Goal: Information Seeking & Learning: Learn about a topic

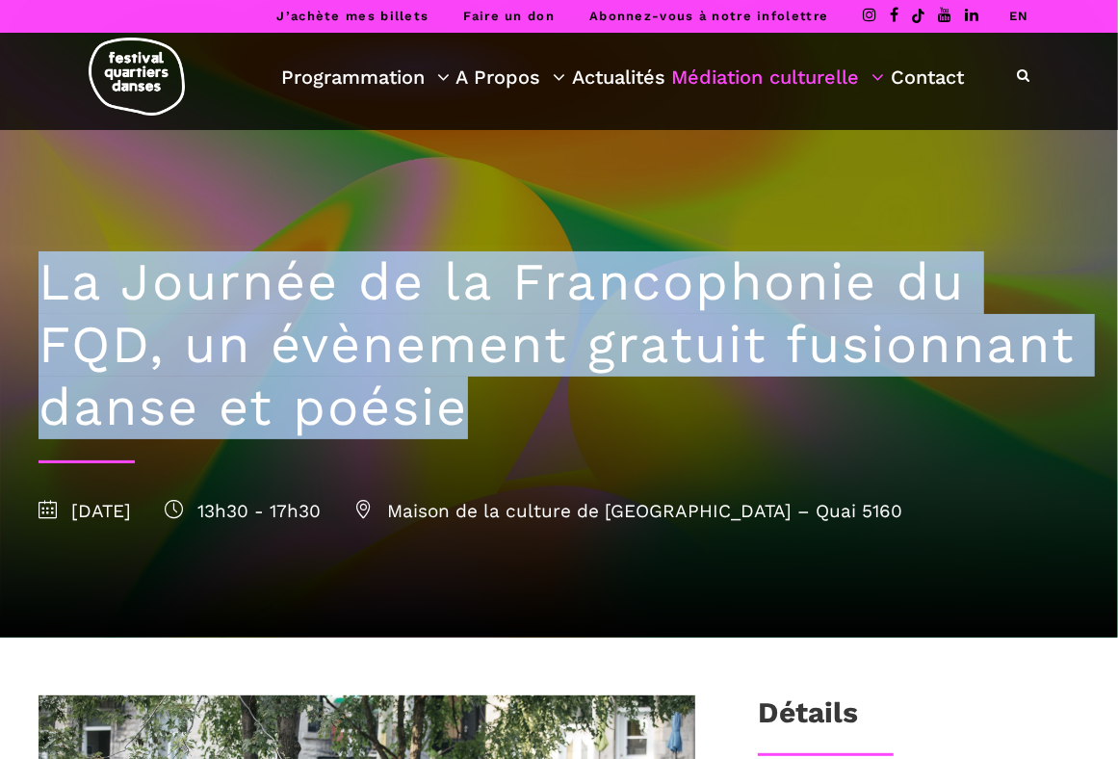
drag, startPoint x: 37, startPoint y: 294, endPoint x: 784, endPoint y: 436, distance: 760.8
click at [784, 436] on div "La Journée de la Francophonie du FQD, un évènement gratuit fusionnant danse et …" at bounding box center [559, 384] width 1080 height 508
copy h1 "La Journée de la Francophonie du FQD, un évènement gratuit fusionnant danse et …"
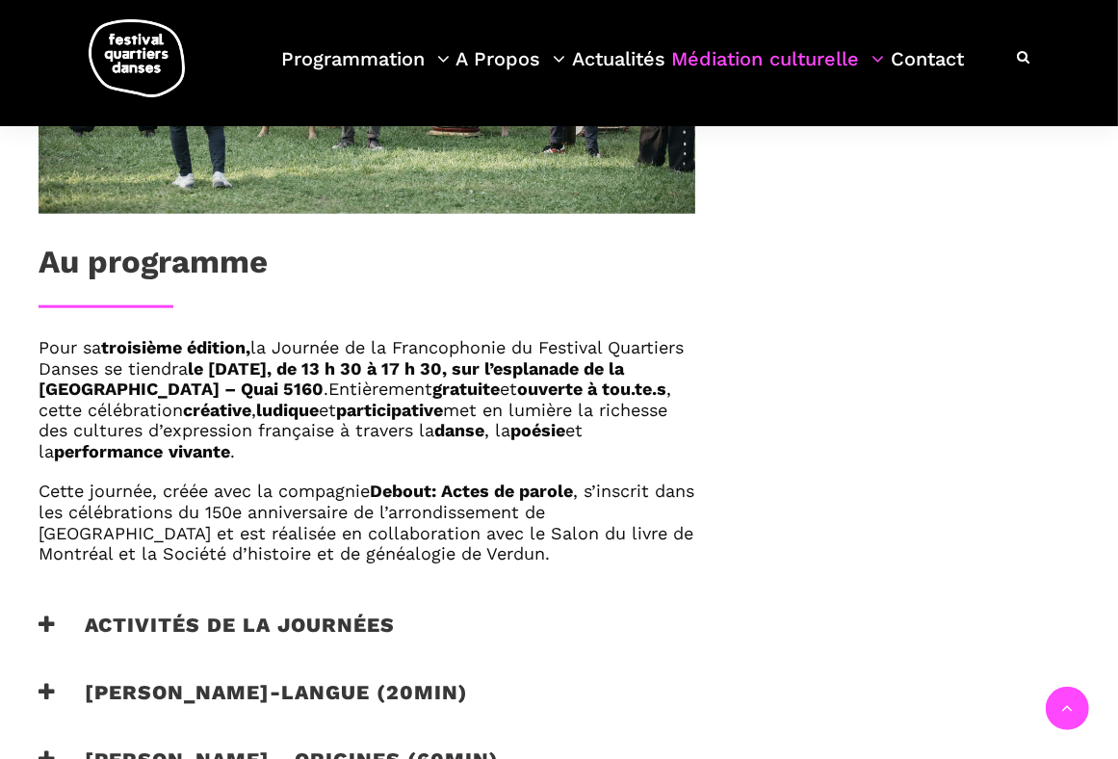
scroll to position [995, 0]
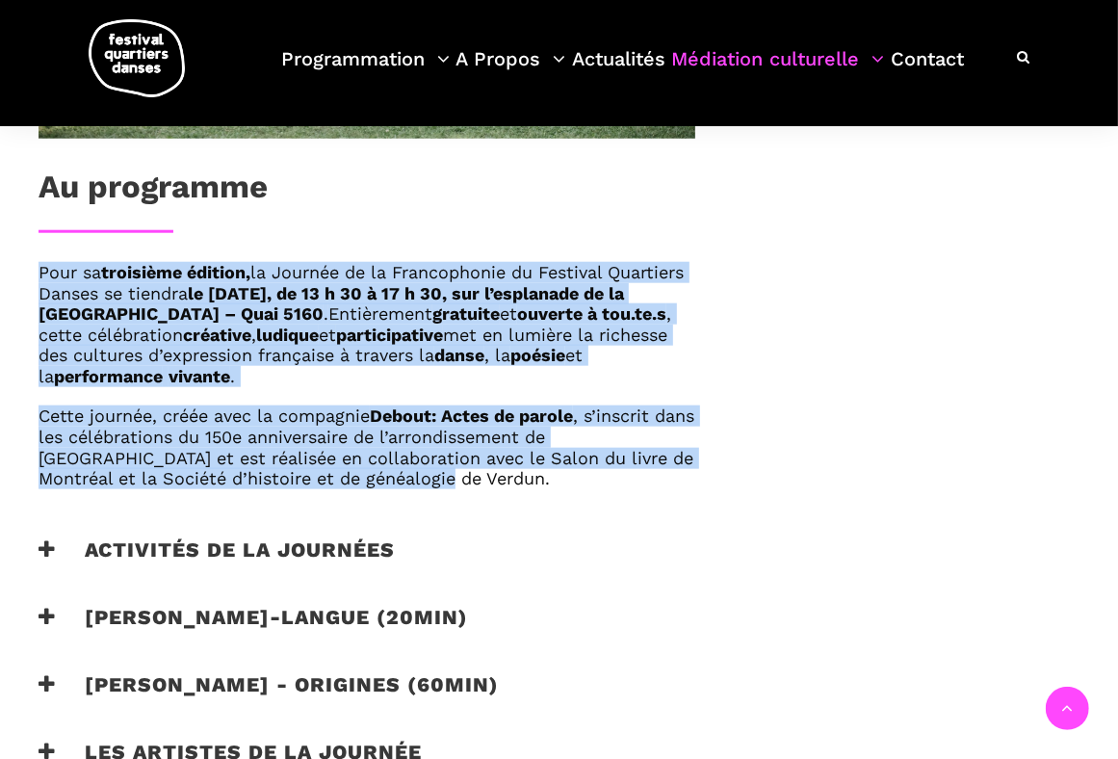
drag, startPoint x: 41, startPoint y: 270, endPoint x: 365, endPoint y: 482, distance: 386.8
click at [365, 482] on div "Pour sa troisième édition, la Journée de la Francophonie du Festival Quartiers …" at bounding box center [367, 375] width 657 height 227
copy div "Pour sa troisième édition, la Journée de la Francophonie du Festival Quartiers …"
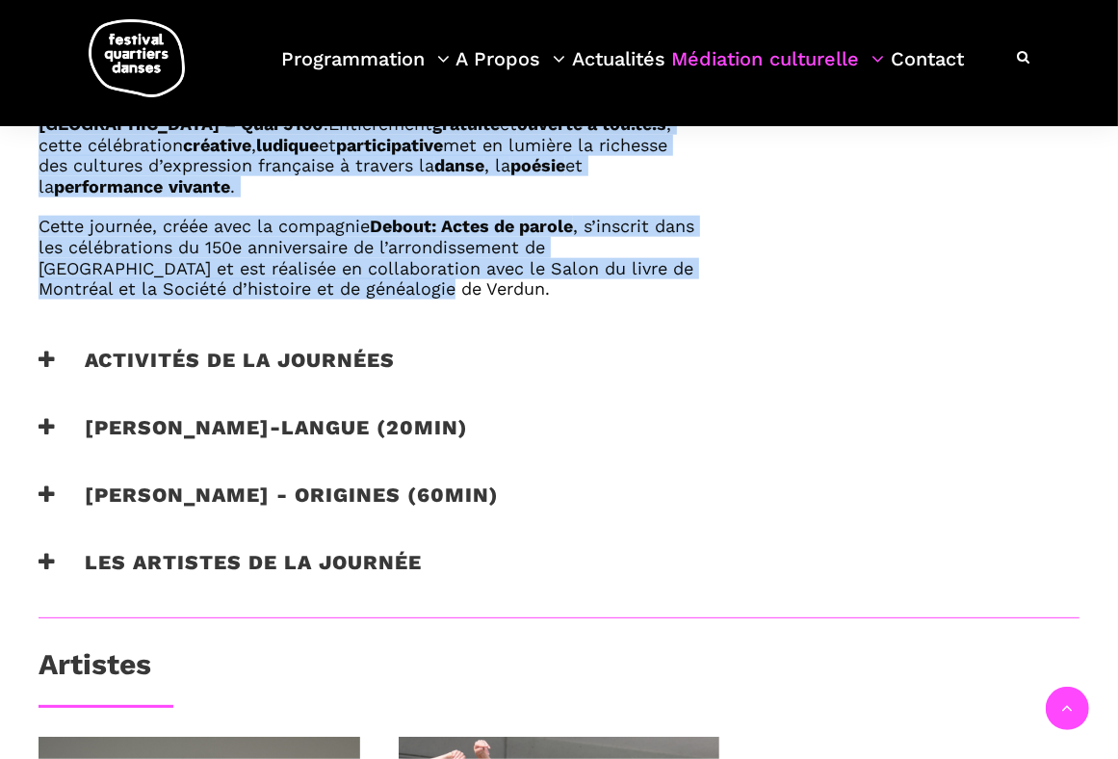
scroll to position [1188, 0]
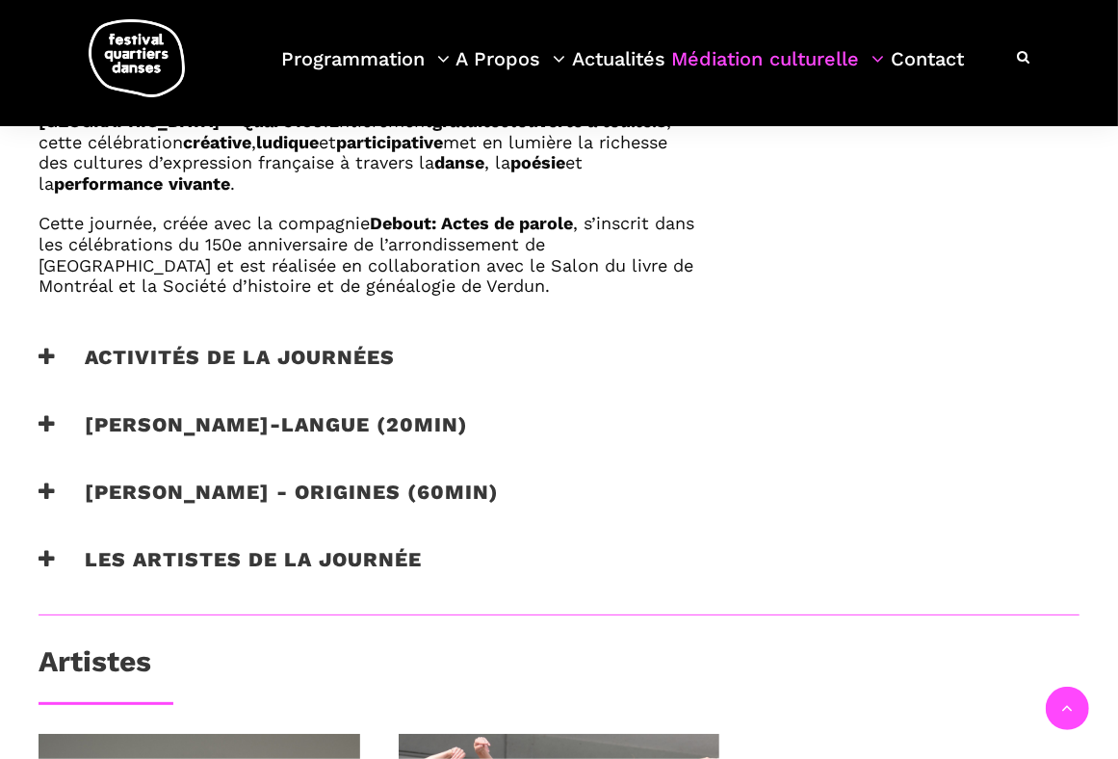
click at [56, 357] on h3 "Activités de la journées" at bounding box center [217, 369] width 356 height 48
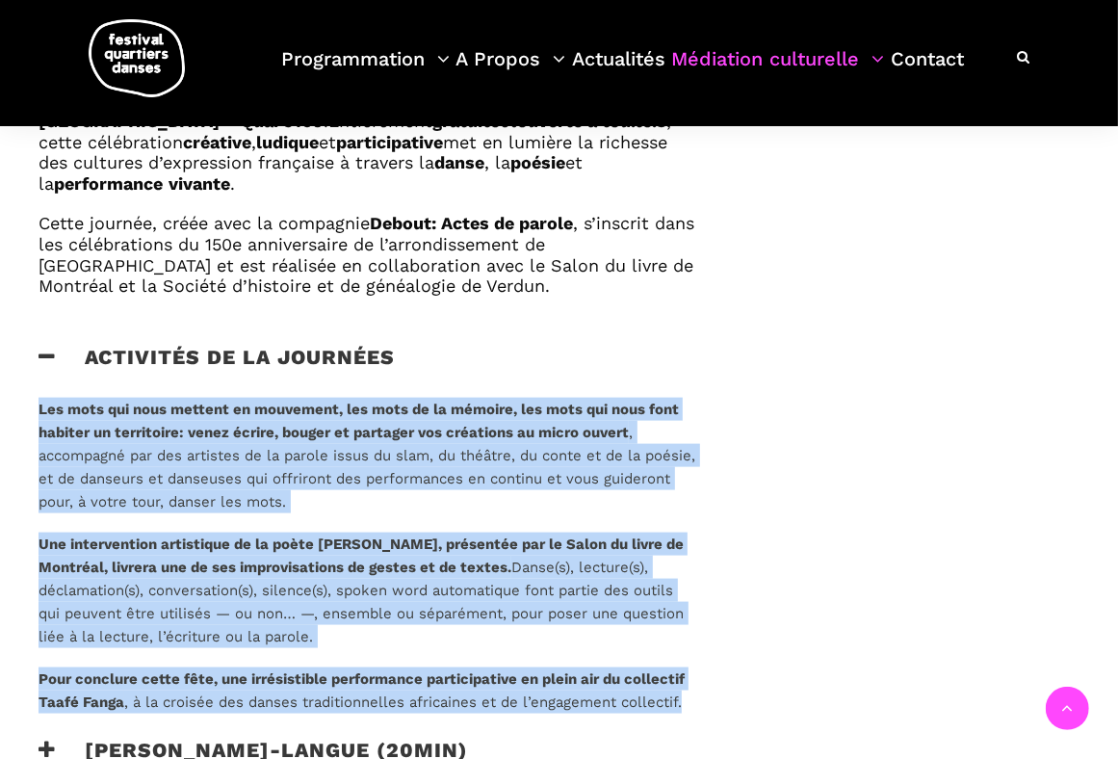
drag, startPoint x: 36, startPoint y: 403, endPoint x: 690, endPoint y: 711, distance: 722.9
click at [690, 711] on div "Les mots qui nous mettent en mouvement, les mots de la mémoire, les mots qui no…" at bounding box center [366, 568] width 695 height 340
copy div "Les mots qui nous mettent en mouvement, les mots de la mémoire, les mots qui no…"
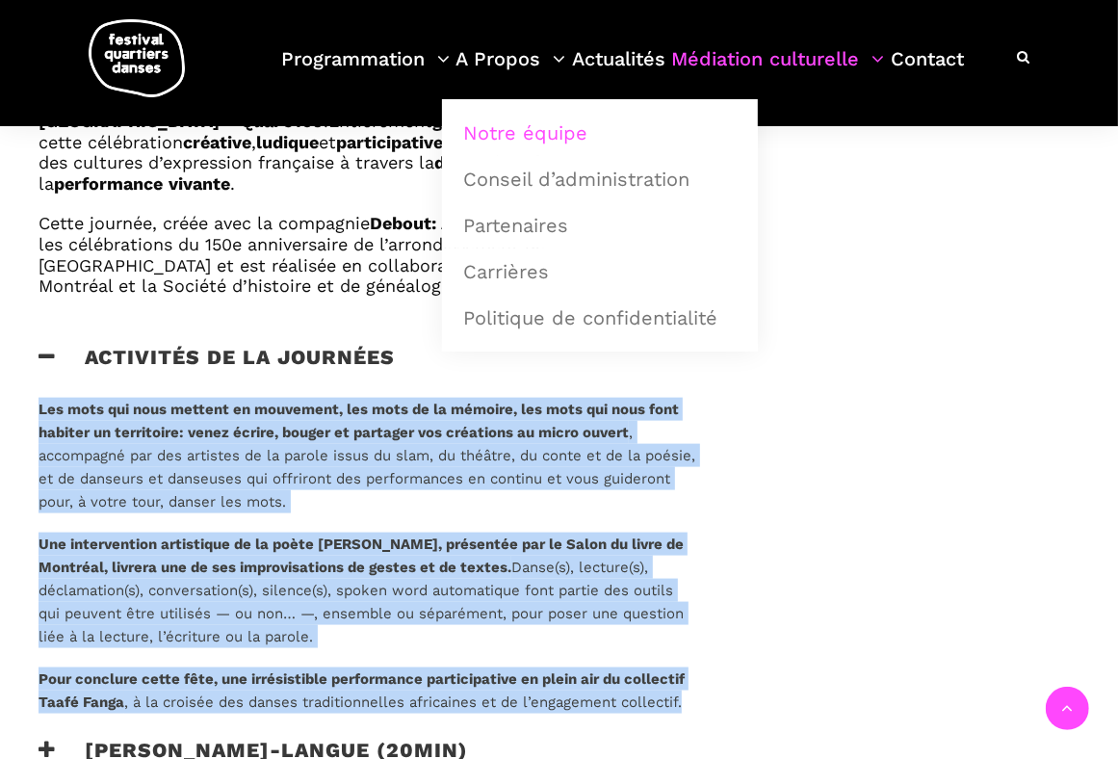
click at [526, 144] on link "Notre équipe" at bounding box center [600, 133] width 295 height 44
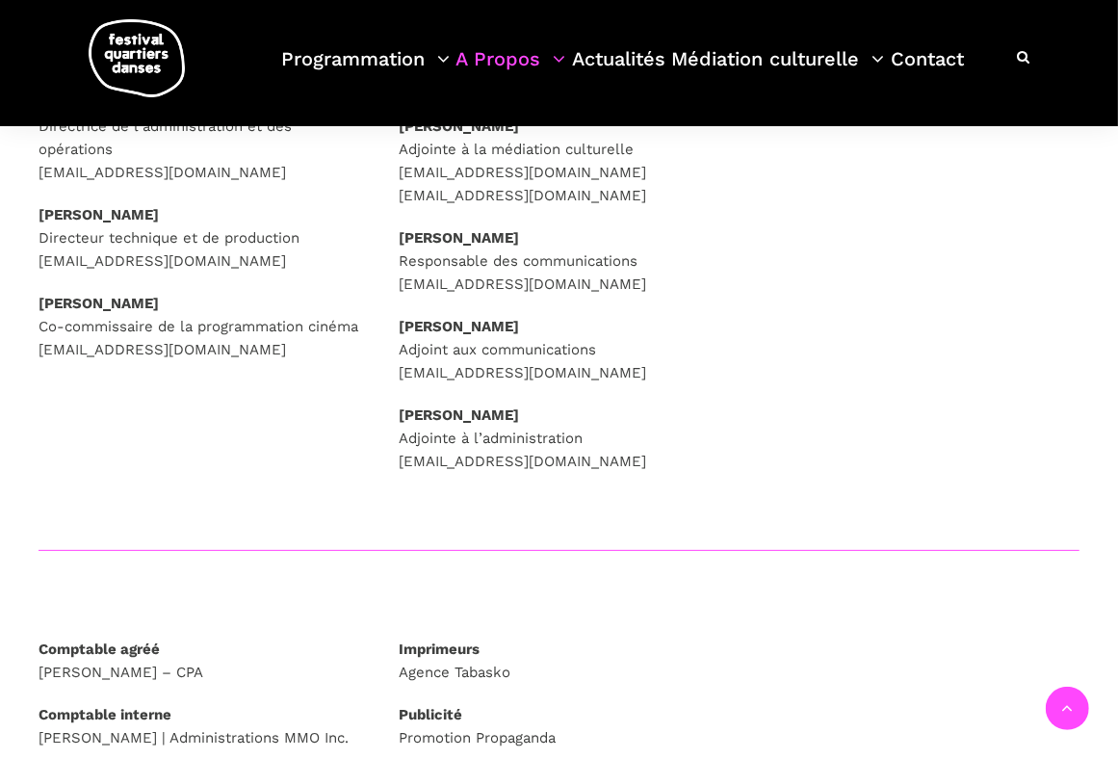
scroll to position [513, 0]
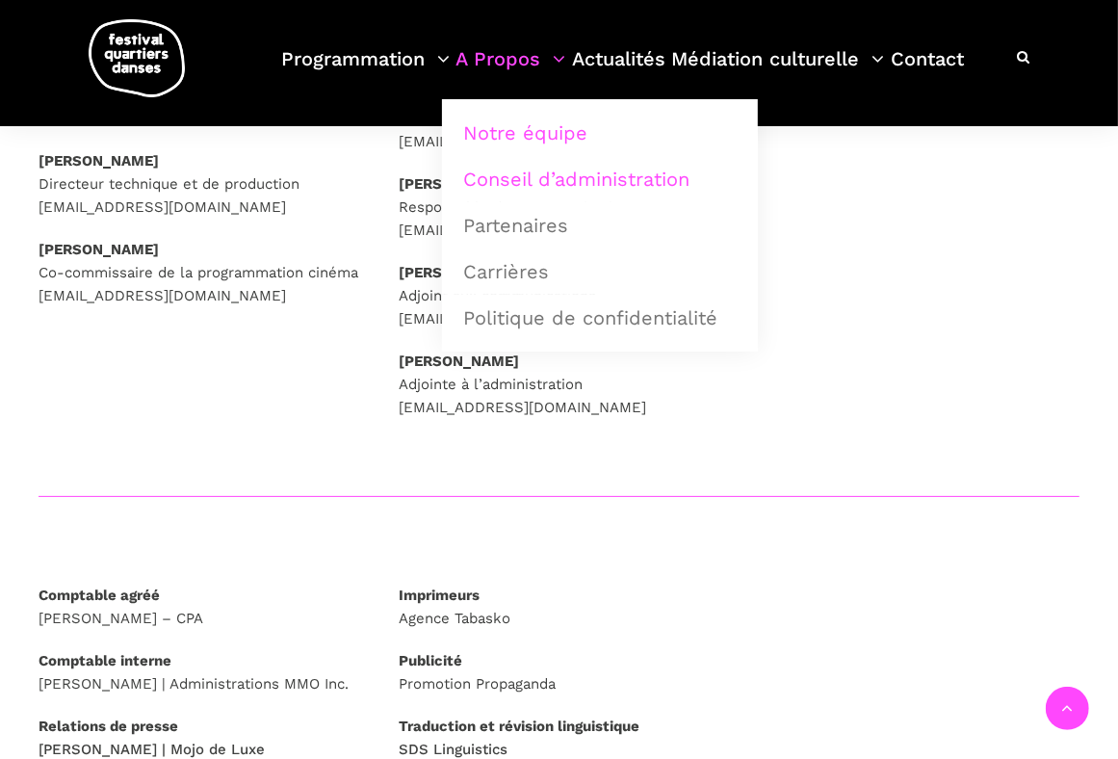
click at [515, 177] on link "Conseil d’administration" at bounding box center [600, 179] width 295 height 44
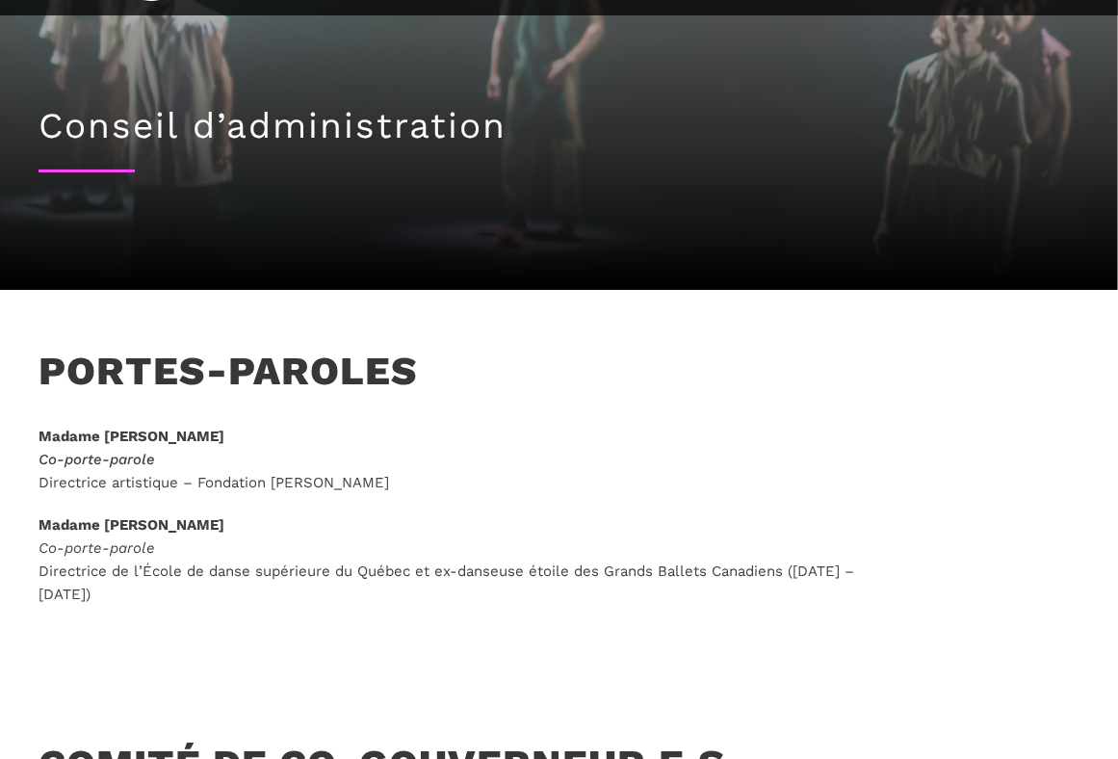
scroll to position [193, 0]
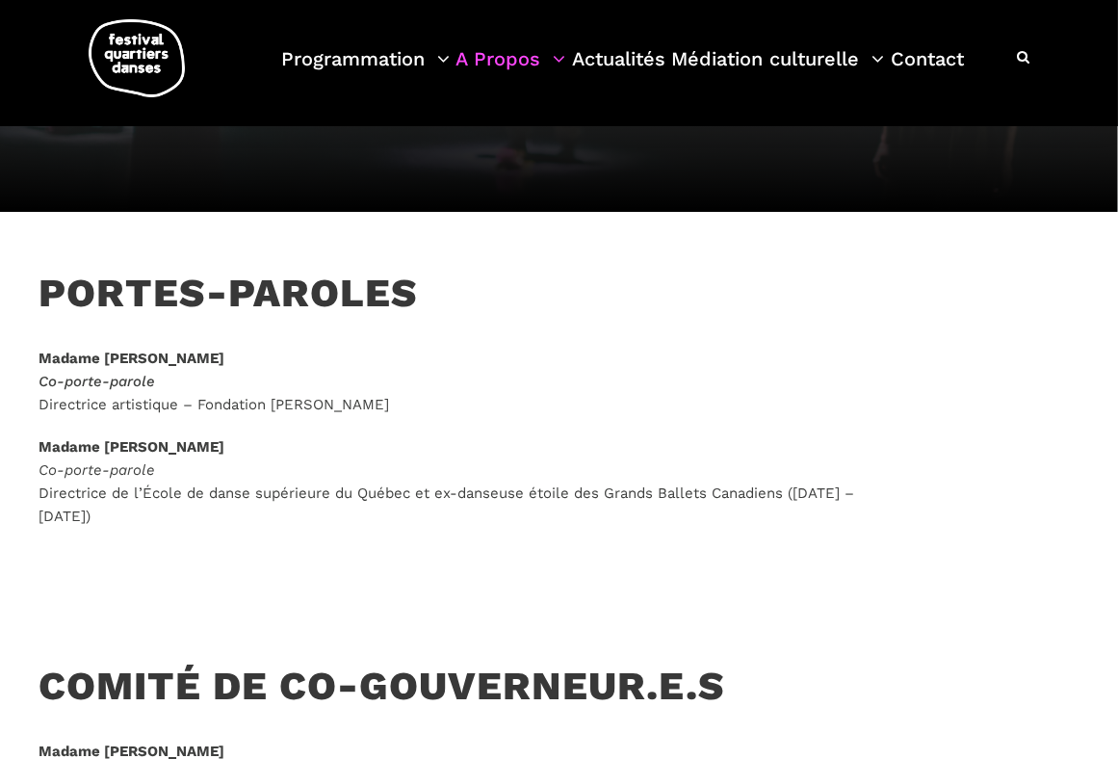
drag, startPoint x: 193, startPoint y: 447, endPoint x: 107, endPoint y: 449, distance: 85.7
click at [107, 449] on p "Madame Anik Bissonette Co-porte-parole Directrice de l’École de danse supérieur…" at bounding box center [451, 481] width 825 height 92
copy strong "Anik Bissonette"
drag, startPoint x: 369, startPoint y: 405, endPoint x: 277, endPoint y: 406, distance: 91.5
click at [277, 406] on p "Madame Margie Gillis Co-porte-parole Directrice artistique – Fondation Margie G…" at bounding box center [451, 381] width 825 height 69
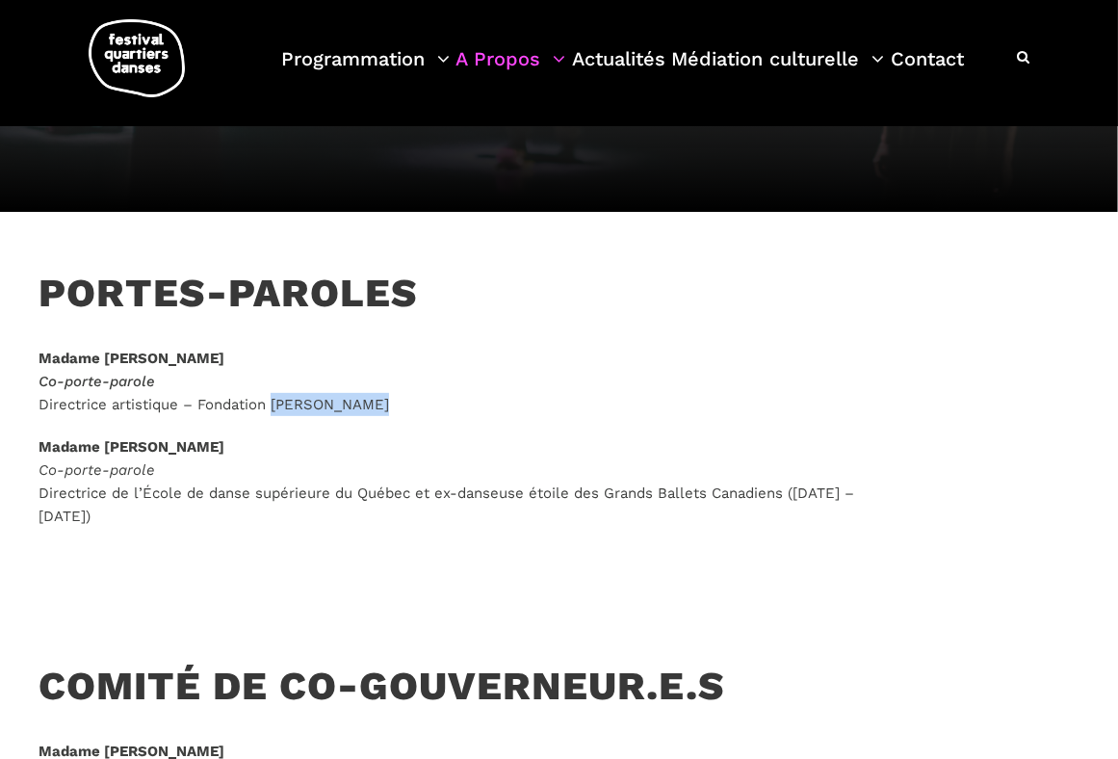
copy p "Margie Gillis"
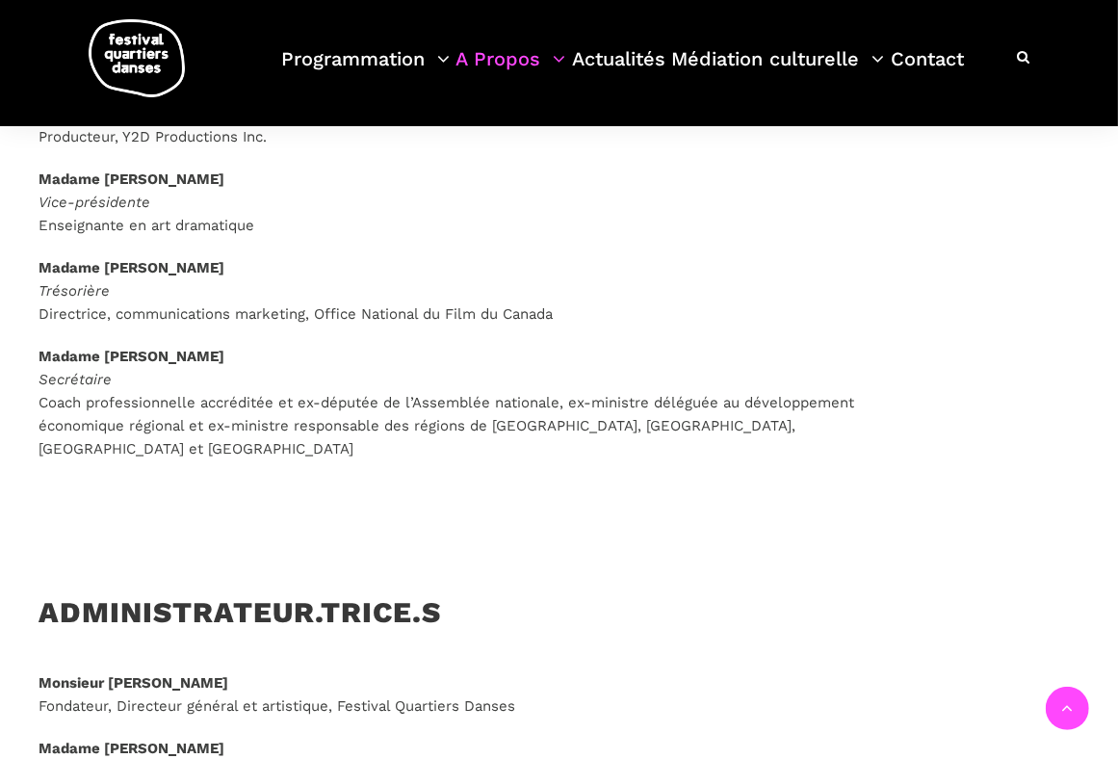
scroll to position [1637, 0]
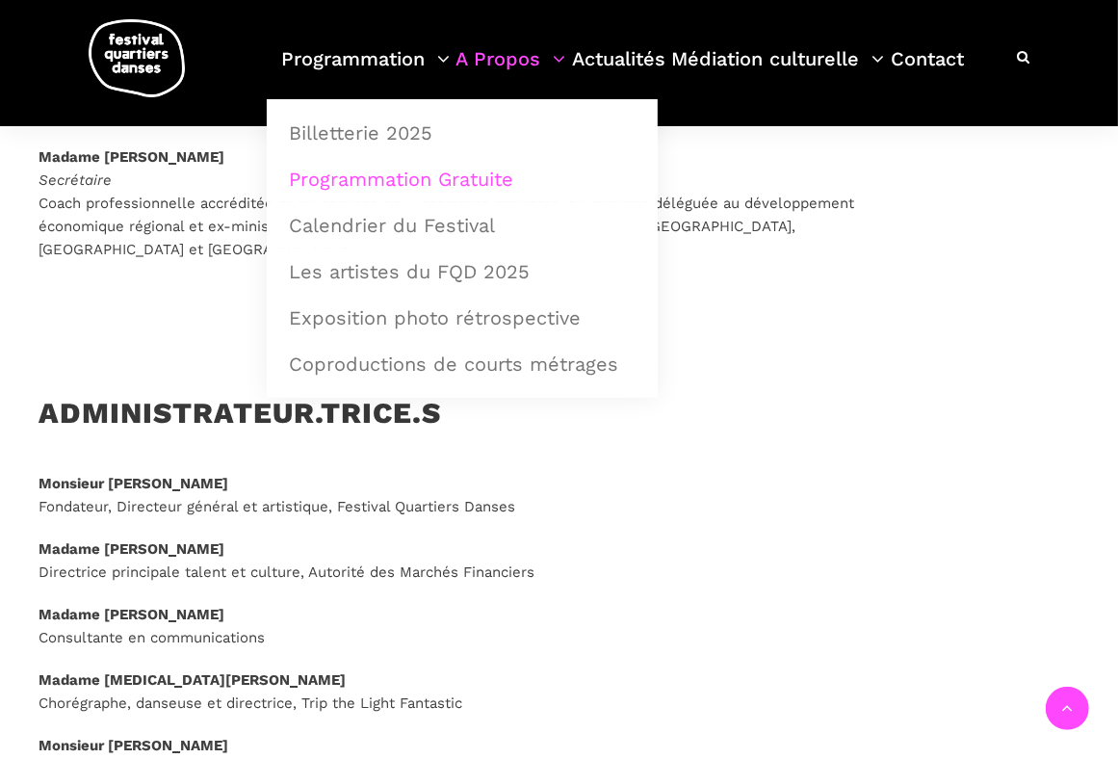
click at [406, 174] on link "Programmation Gratuite" at bounding box center [462, 179] width 370 height 44
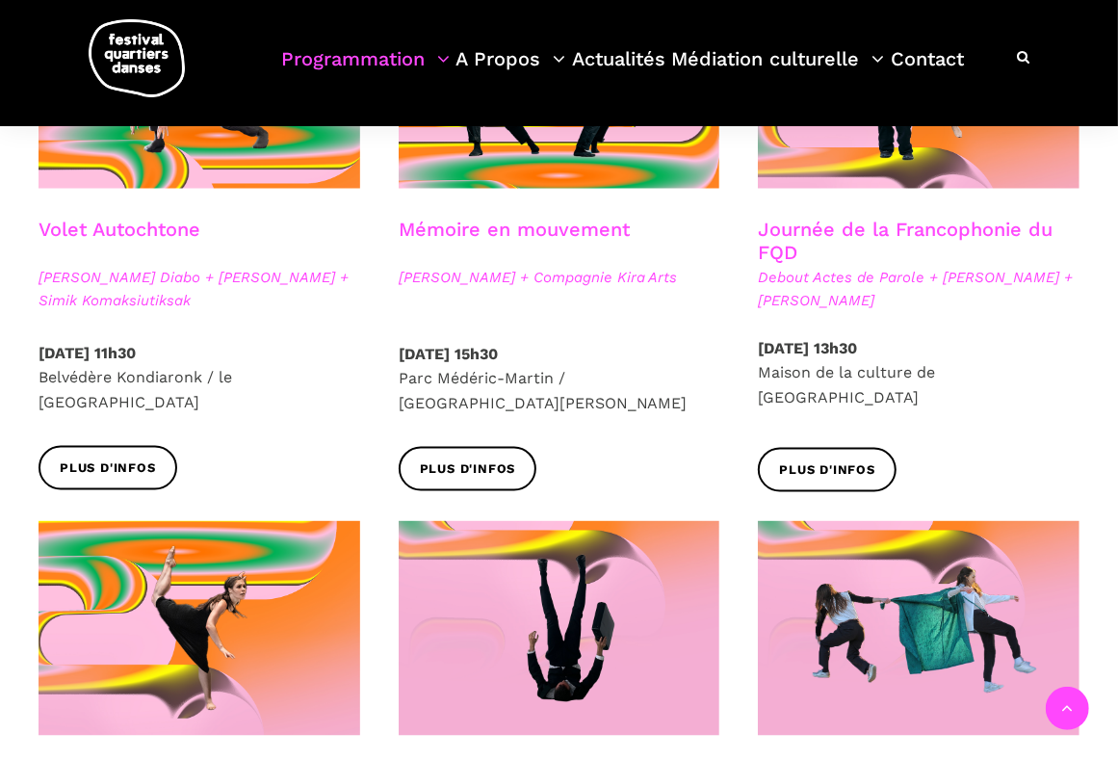
scroll to position [1151, 0]
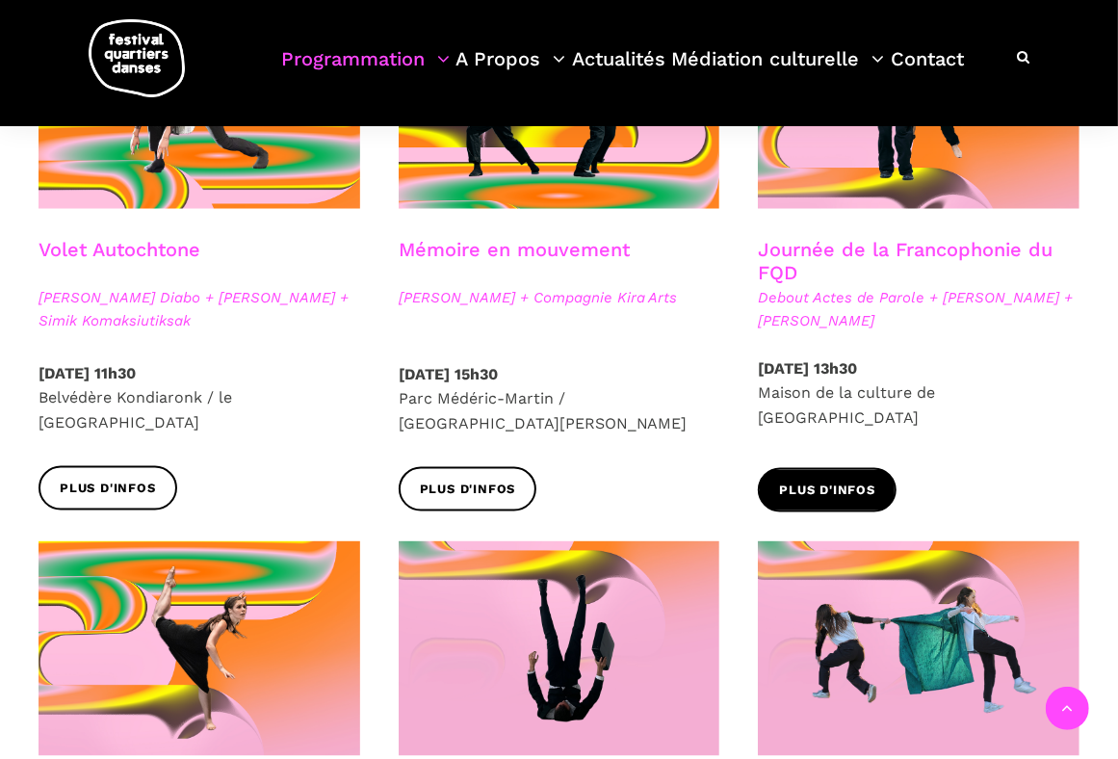
click at [857, 481] on span "Plus d'infos" at bounding box center [827, 491] width 96 height 20
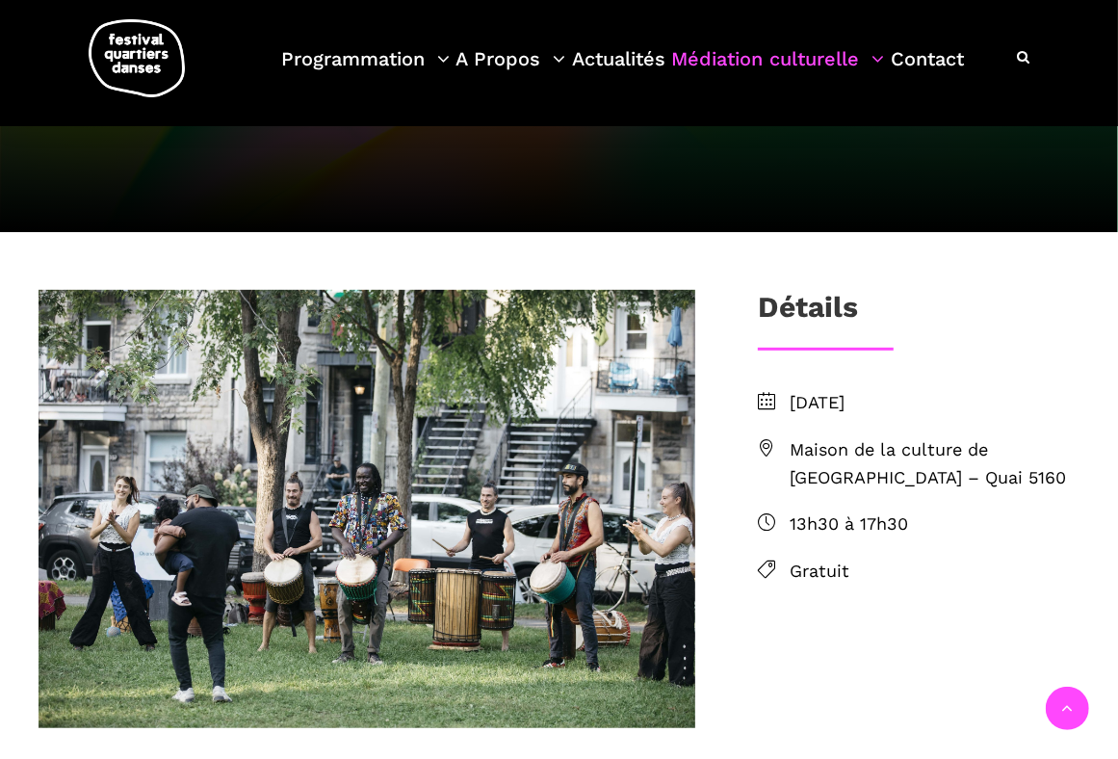
scroll to position [482, 0]
